Goal: Transaction & Acquisition: Purchase product/service

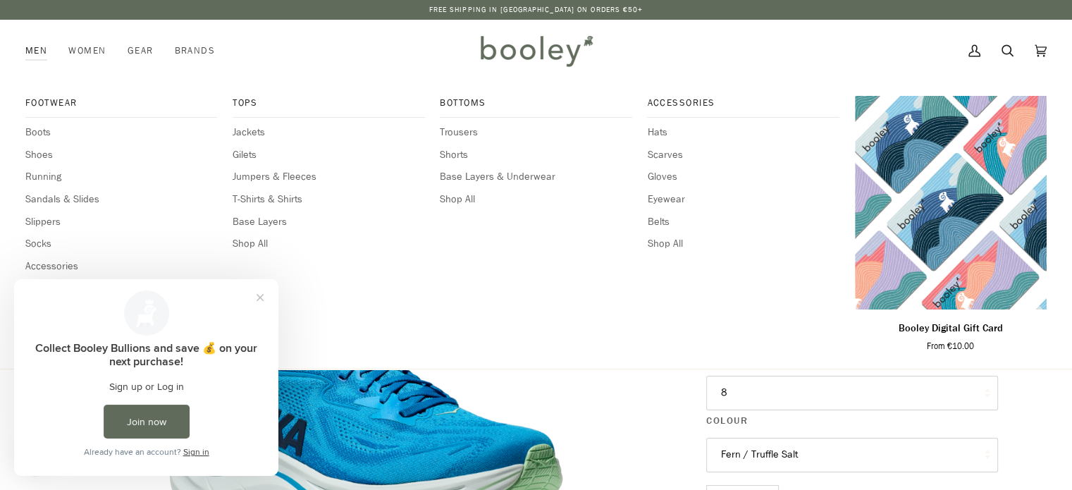
click at [31, 47] on link "Men" at bounding box center [41, 51] width 32 height 62
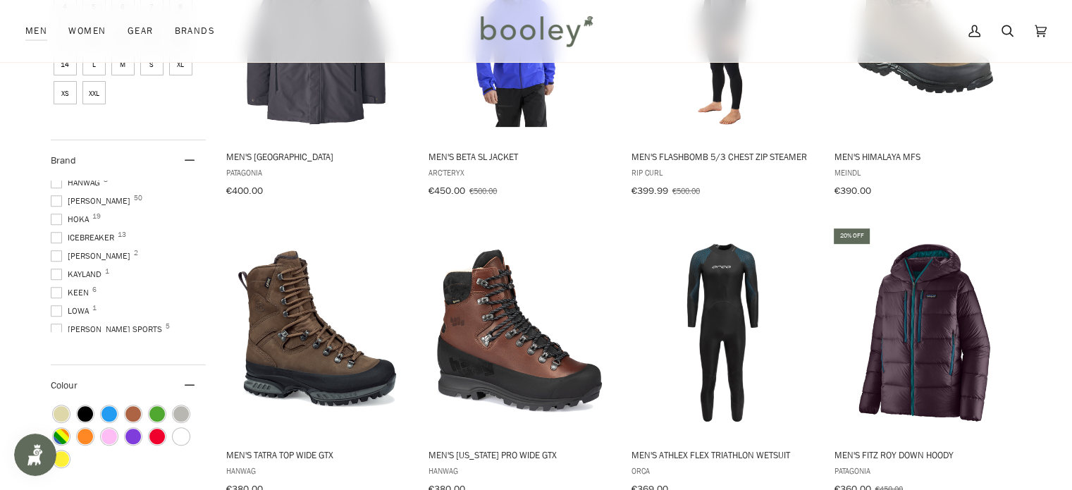
scroll to position [282, 0]
click at [51, 259] on span at bounding box center [56, 252] width 11 height 11
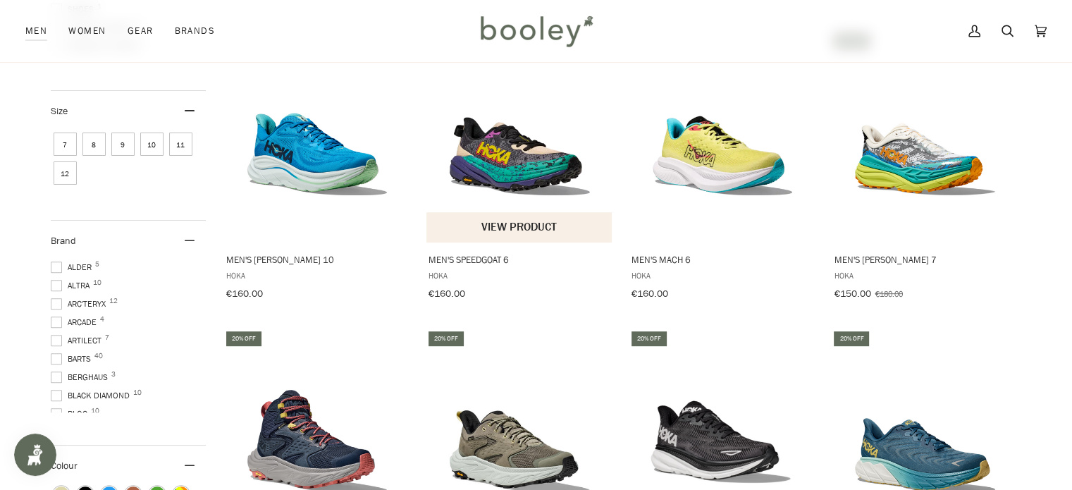
scroll to position [705, 0]
